Goal: Task Accomplishment & Management: Use online tool/utility

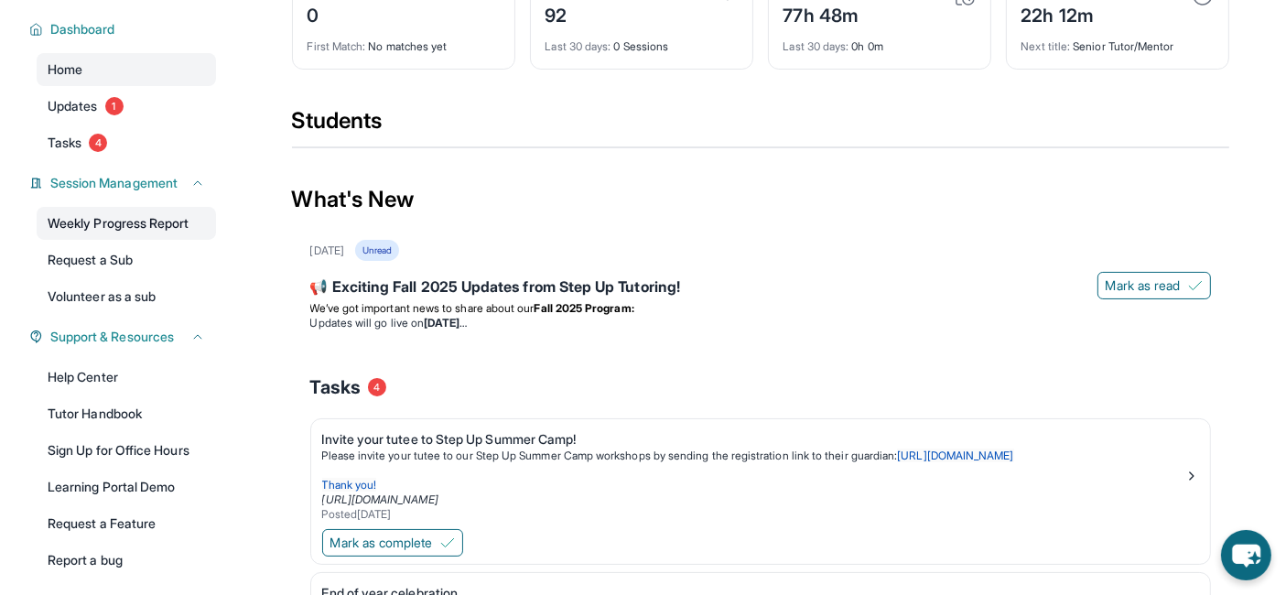
scroll to position [124, 0]
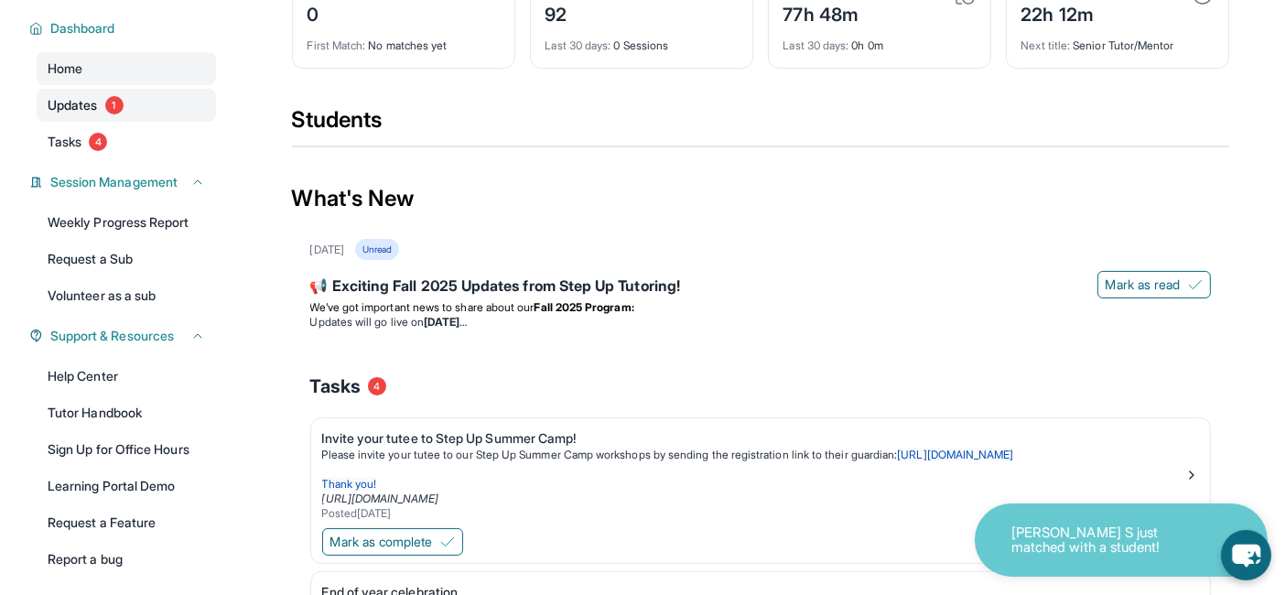
click at [120, 99] on span "1" at bounding box center [114, 105] width 18 height 18
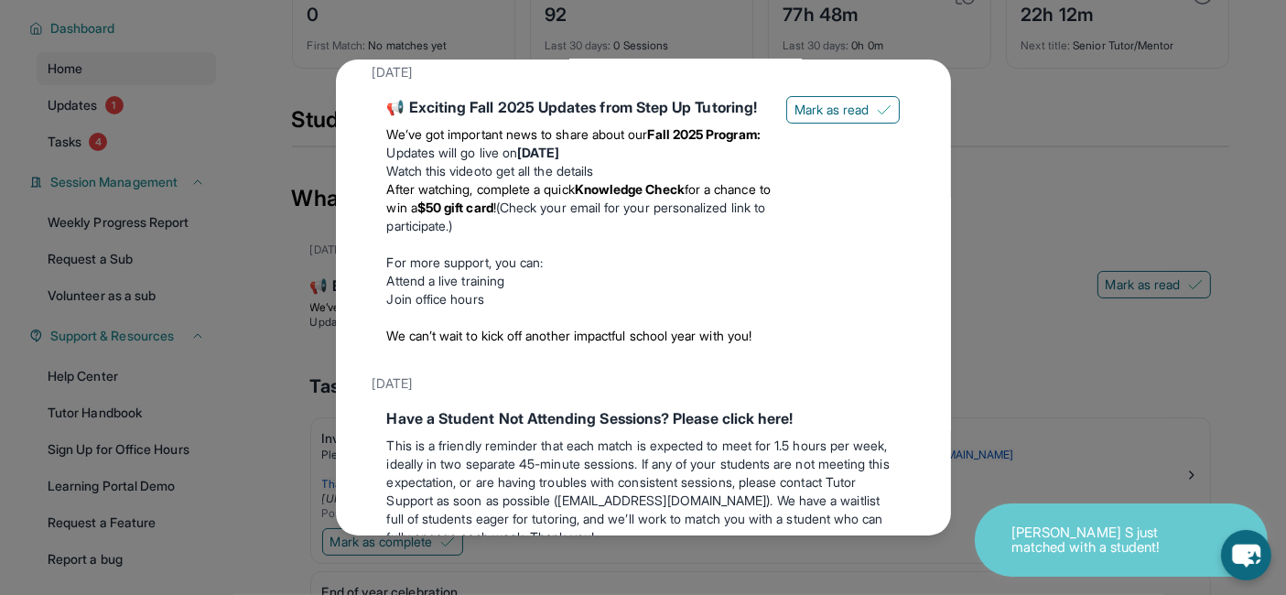
scroll to position [0, 0]
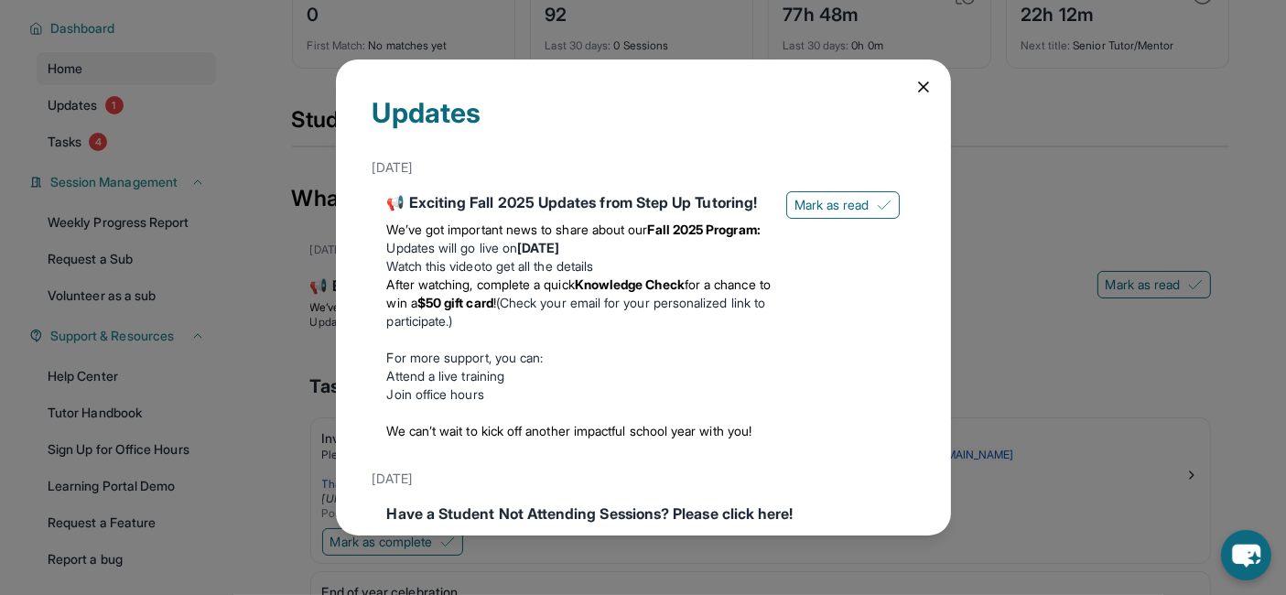
click at [664, 79] on icon at bounding box center [923, 87] width 18 height 18
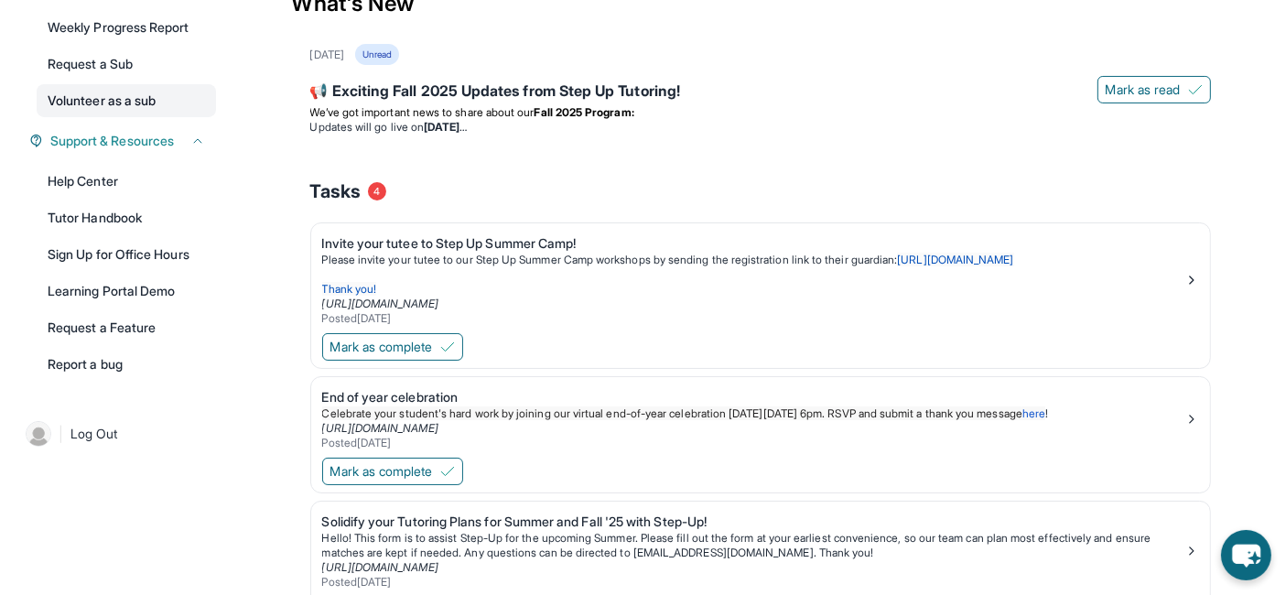
scroll to position [320, 0]
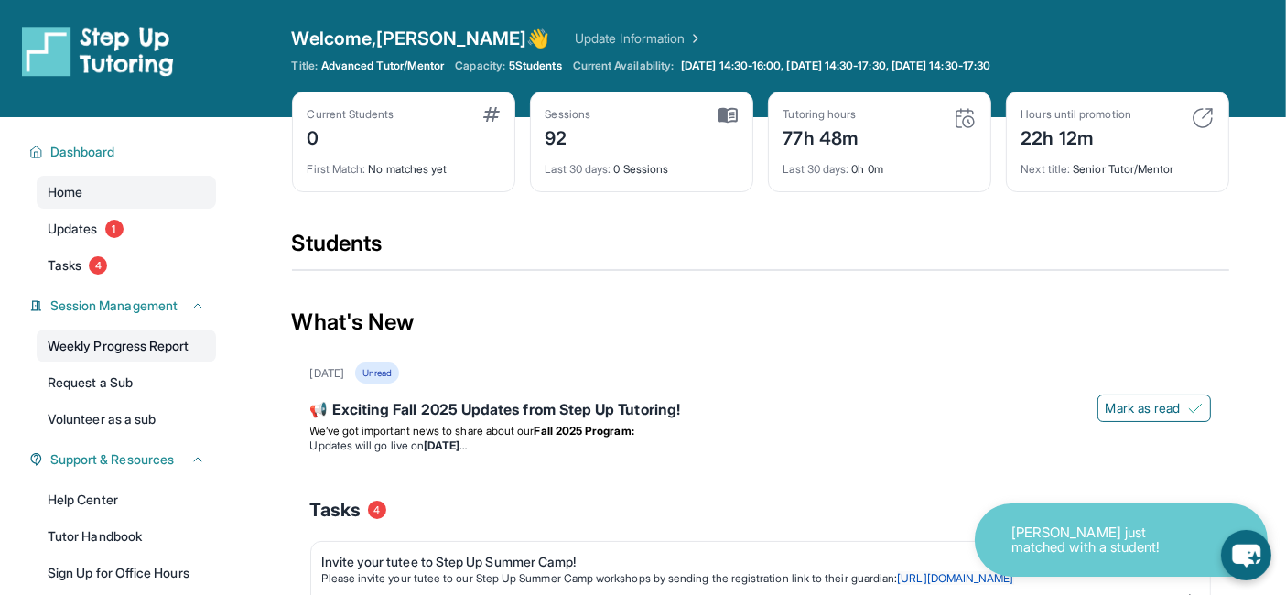
click at [134, 346] on link "Weekly Progress Report" at bounding box center [126, 345] width 179 height 33
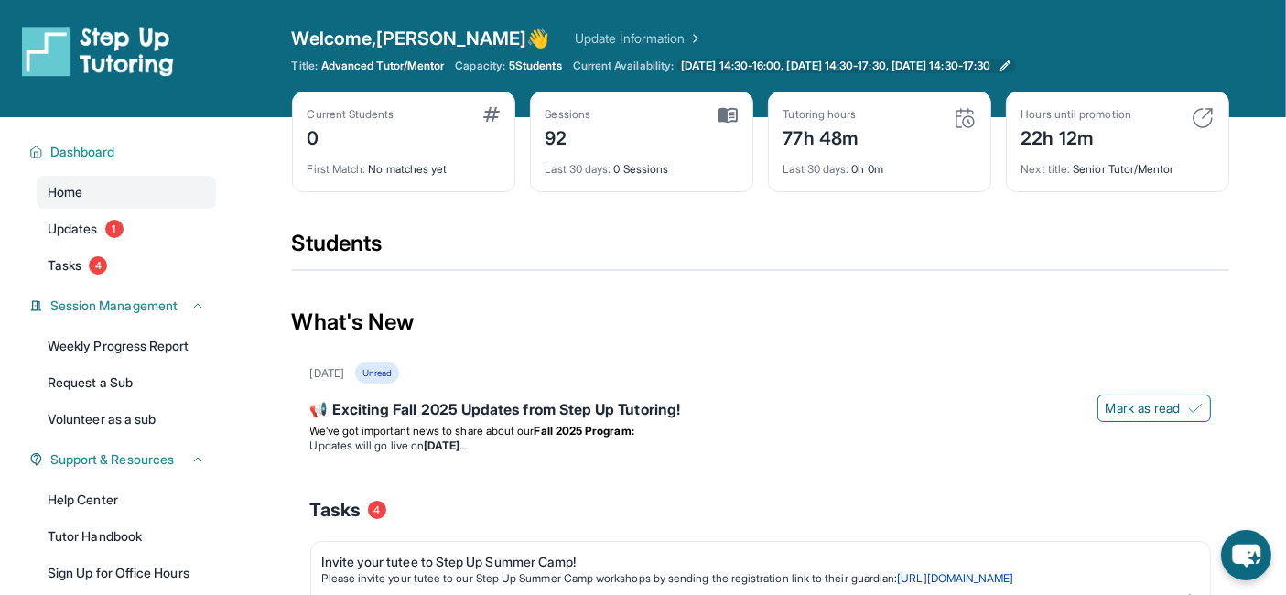
click at [894, 63] on span "[DATE] 14:30-16:00, [DATE] 14:30-17:30, [DATE] 14:30-17:30" at bounding box center [835, 66] width 309 height 15
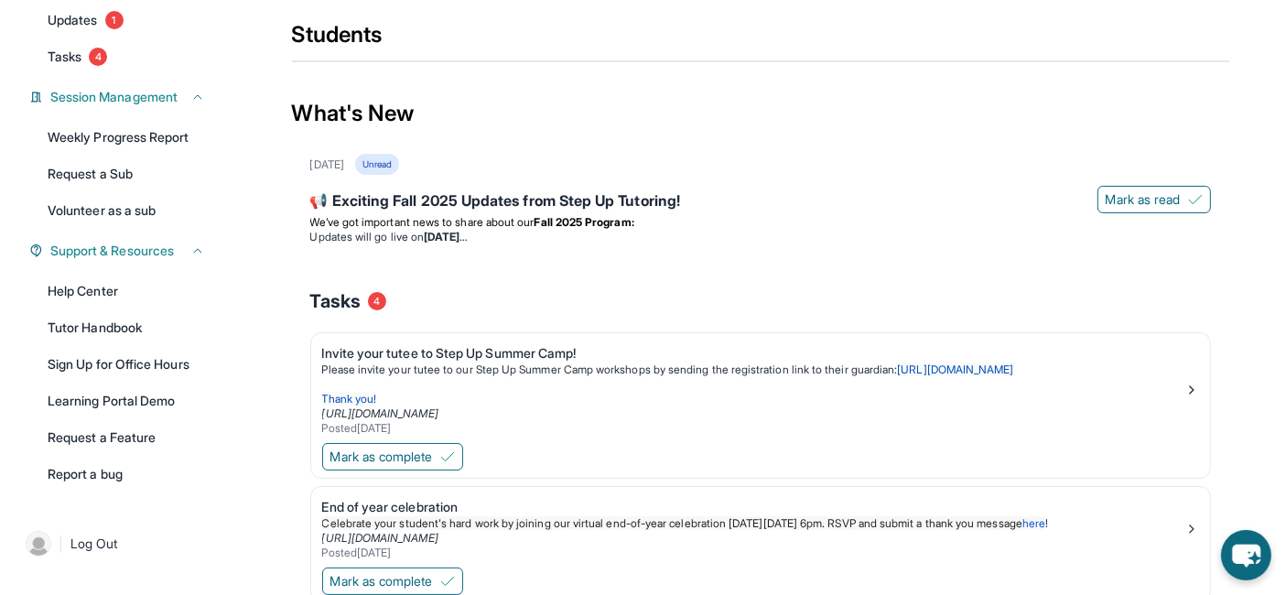
scroll to position [212, 0]
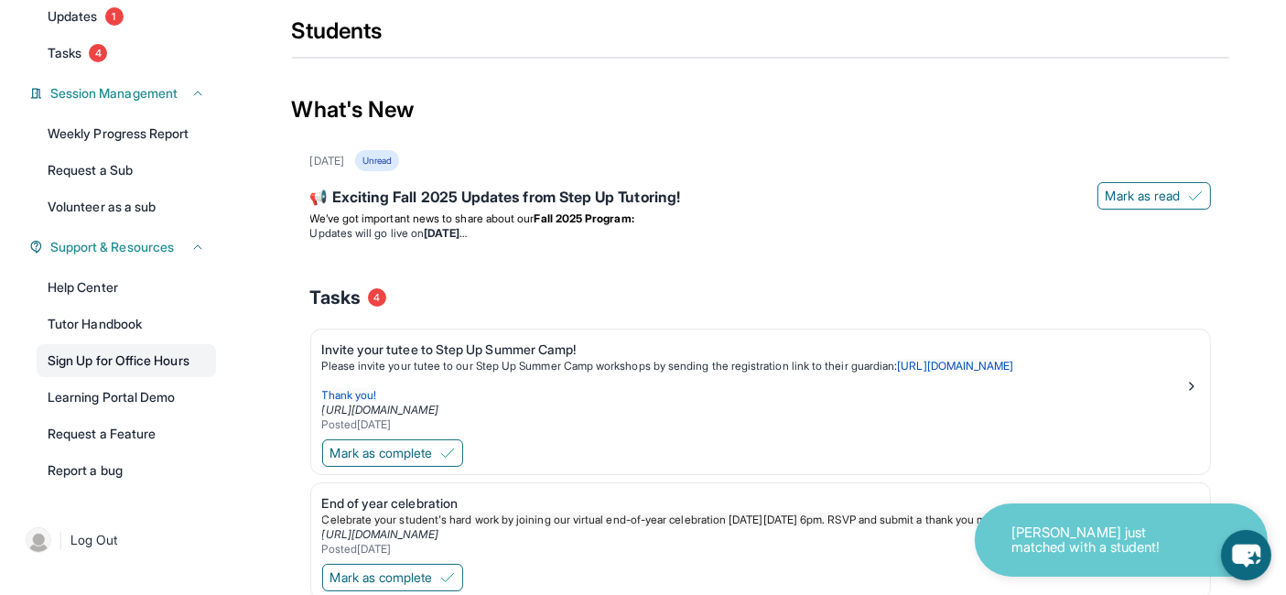
click at [172, 367] on link "Sign Up for Office Hours" at bounding box center [126, 360] width 179 height 33
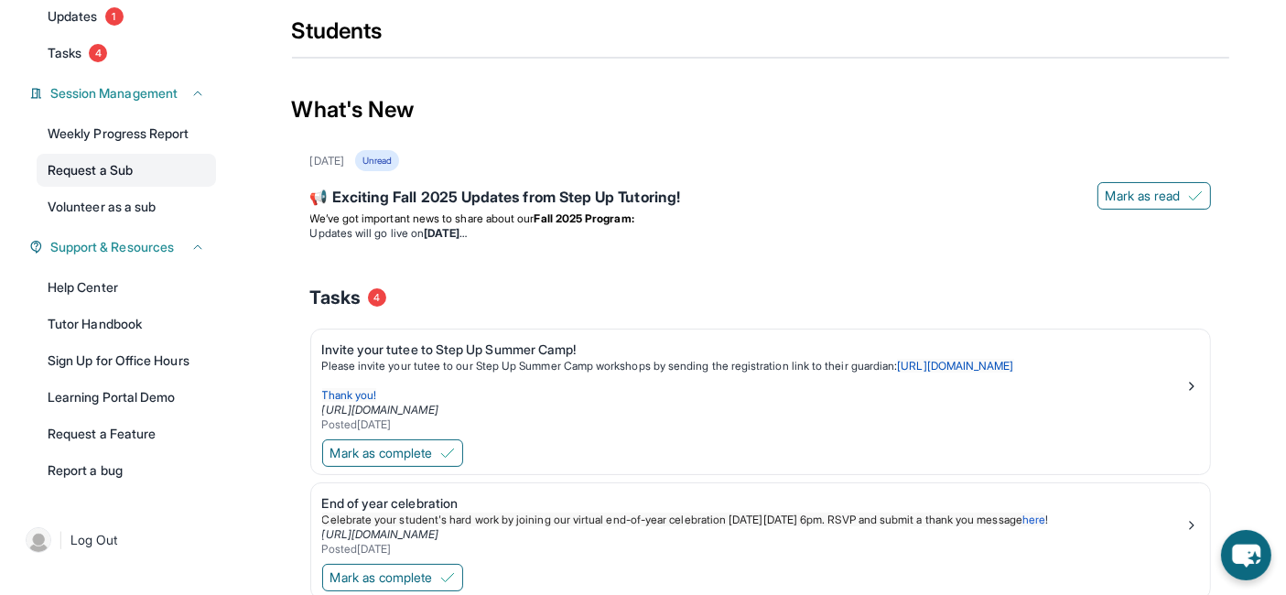
scroll to position [0, 0]
